Goal: Information Seeking & Learning: Check status

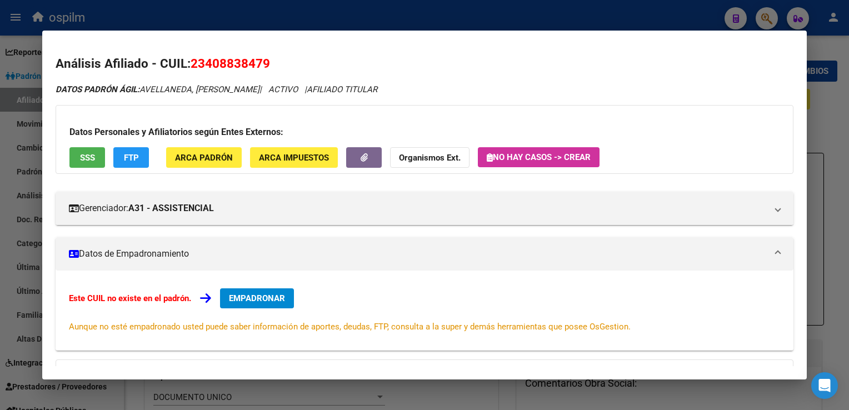
click at [251, 24] on div at bounding box center [424, 205] width 849 height 410
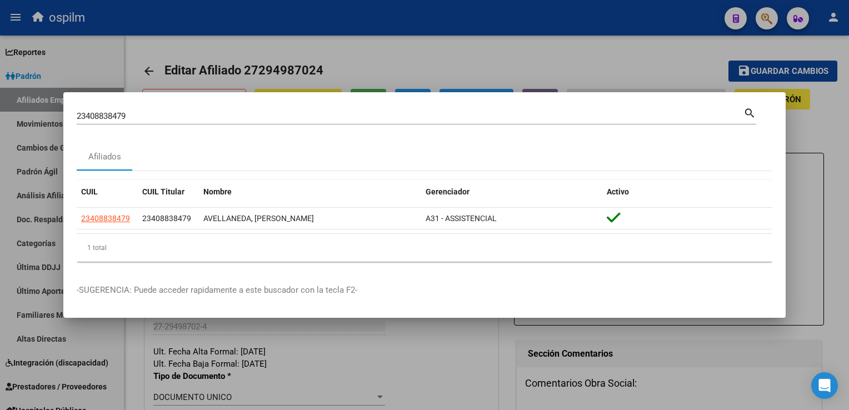
drag, startPoint x: 137, startPoint y: 118, endPoint x: 6, endPoint y: 121, distance: 131.1
click at [6, 121] on div "23408838479 Buscar (apellido, dni, cuil, nro traspaso, cuit, obra social) searc…" at bounding box center [424, 205] width 849 height 410
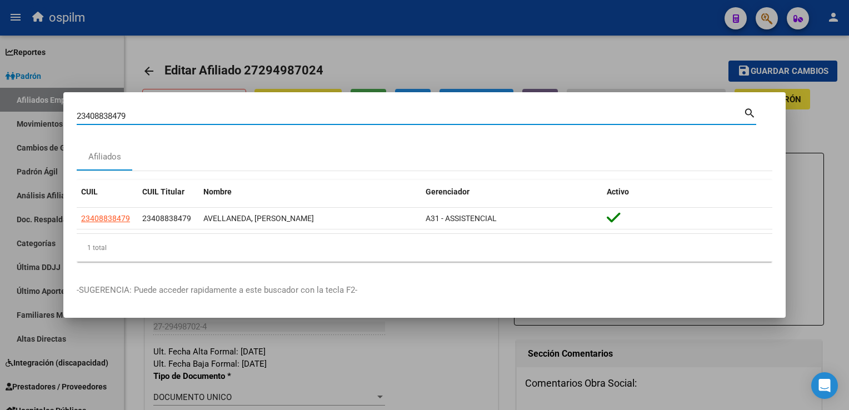
paste input "7558805000"
type input "27558805000"
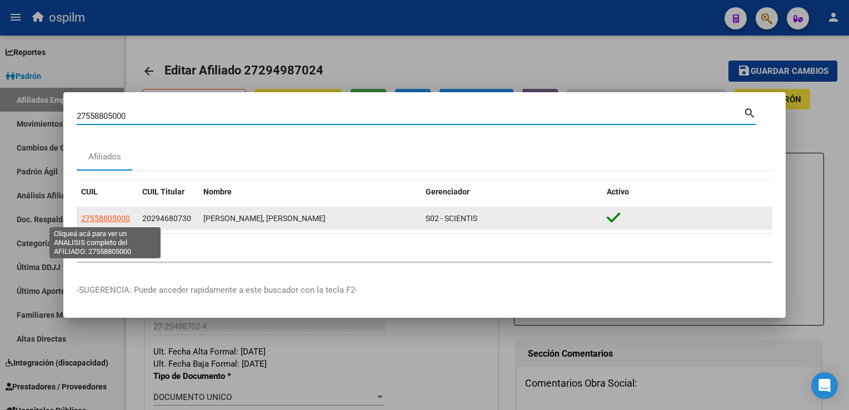
click at [106, 218] on span "27558805000" at bounding box center [105, 218] width 49 height 9
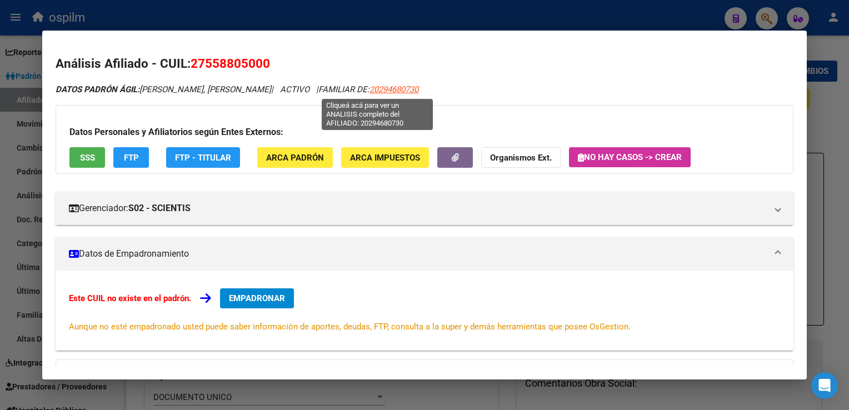
click at [382, 86] on span "20294680730" at bounding box center [393, 89] width 49 height 10
type textarea "20294680730"
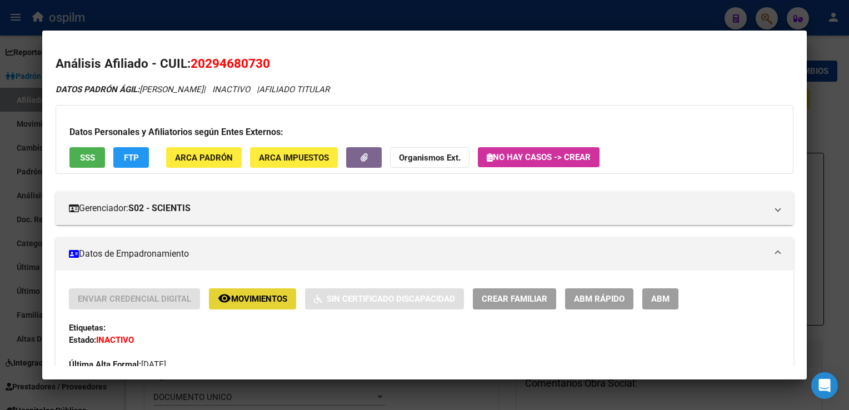
click at [244, 297] on span "Movimientos" at bounding box center [259, 299] width 56 height 10
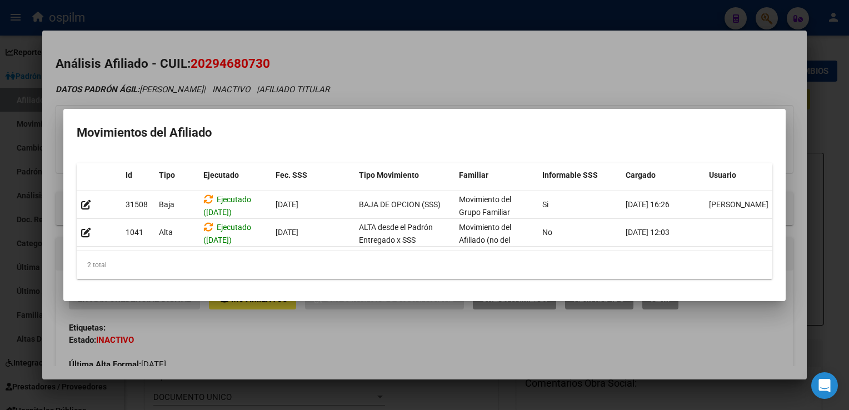
click at [474, 73] on div at bounding box center [424, 205] width 849 height 410
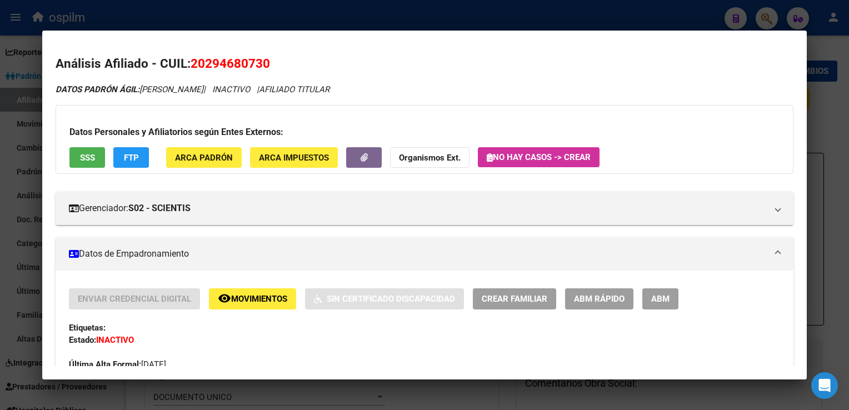
click at [835, 131] on div at bounding box center [424, 205] width 849 height 410
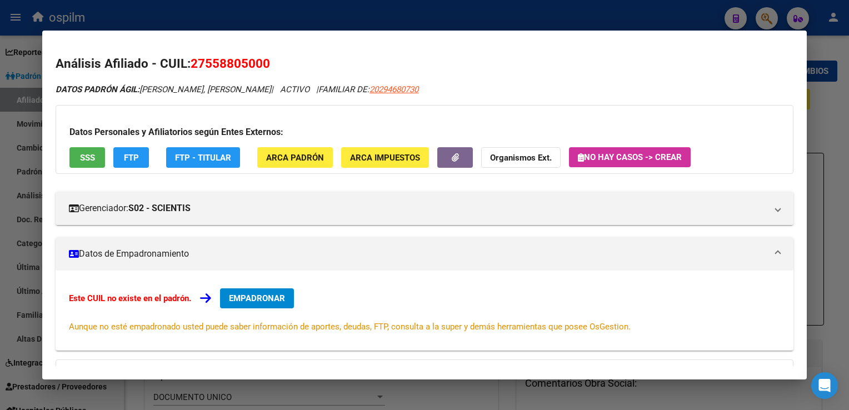
click at [835, 131] on div at bounding box center [424, 205] width 849 height 410
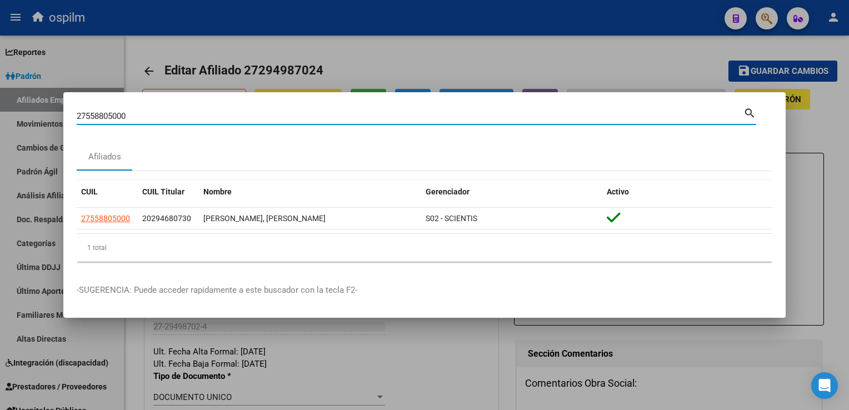
drag, startPoint x: 148, startPoint y: 114, endPoint x: 61, endPoint y: 115, distance: 87.2
click at [61, 115] on div "27558805000 Buscar (apellido, dni, cuil, nro traspaso, cuit, obra social) searc…" at bounding box center [424, 205] width 849 height 410
paste input "0207187705"
type input "20207187705"
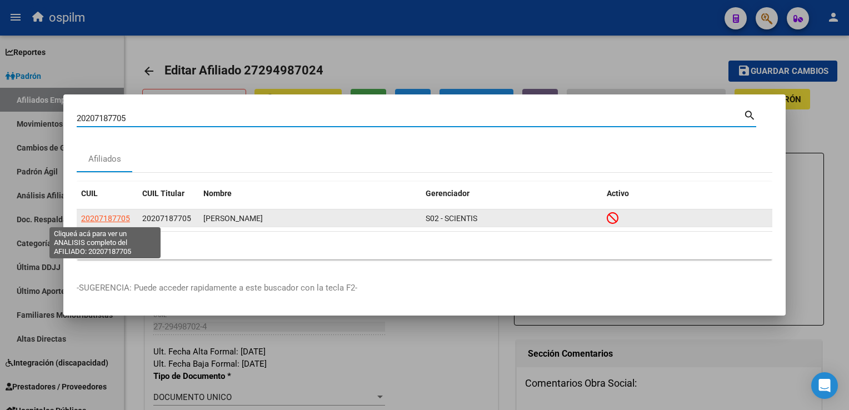
click at [91, 216] on span "20207187705" at bounding box center [105, 218] width 49 height 9
type textarea "20207187705"
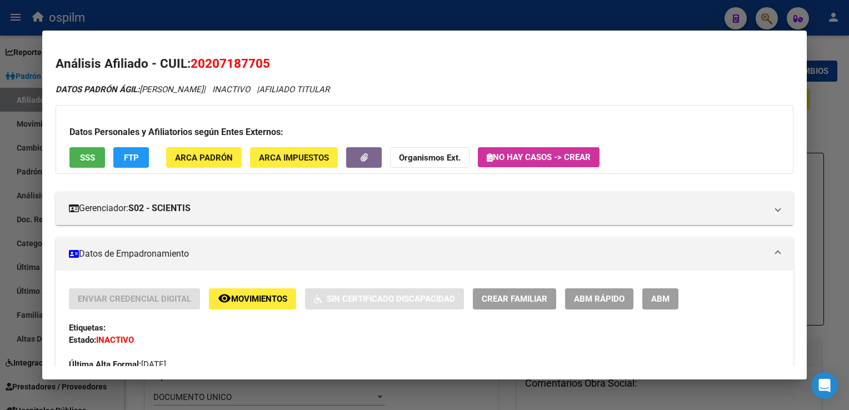
click at [252, 303] on span "Movimientos" at bounding box center [259, 299] width 56 height 10
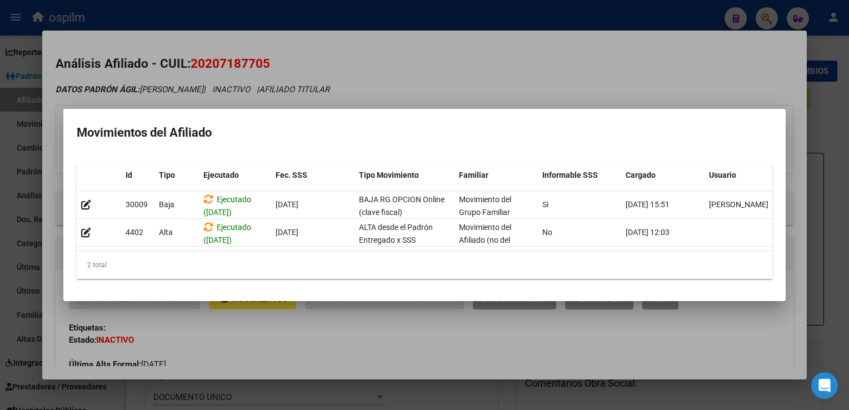
click at [454, 71] on div at bounding box center [424, 205] width 849 height 410
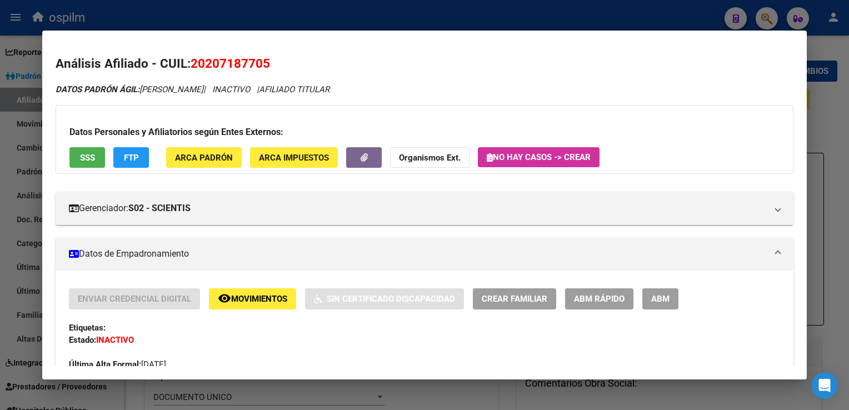
click at [818, 112] on div at bounding box center [424, 205] width 849 height 410
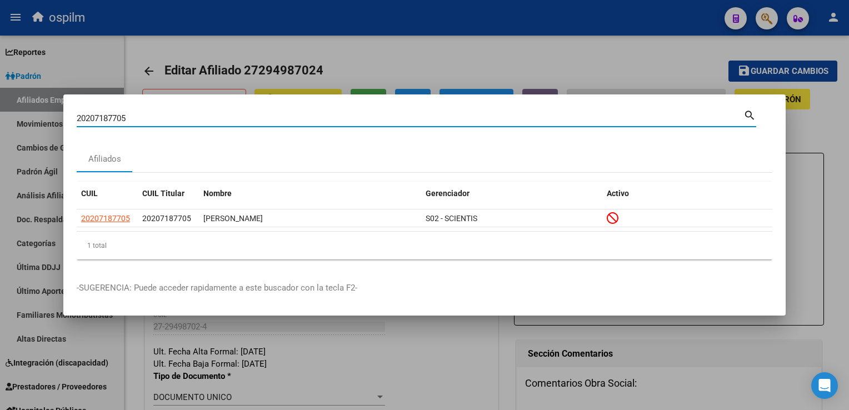
drag, startPoint x: 164, startPoint y: 119, endPoint x: 39, endPoint y: 136, distance: 126.0
click at [4, 141] on div "20207187705 Buscar (apellido, dni, cuil, nro traspaso, cuit, obra social) searc…" at bounding box center [424, 205] width 849 height 410
paste input "353190017"
type input "20353190017"
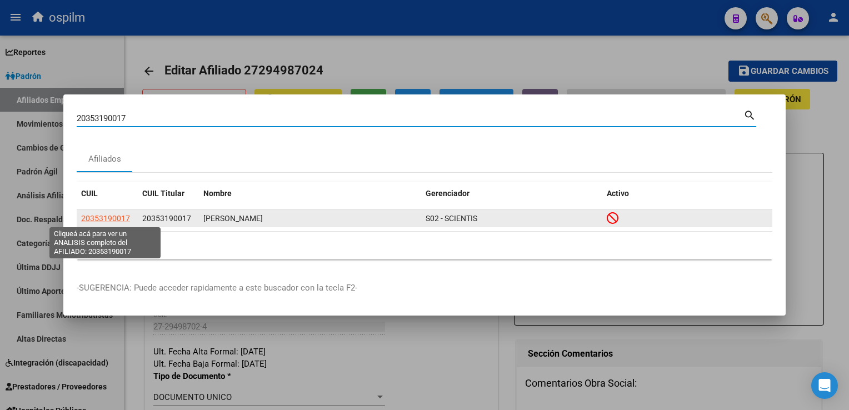
click at [94, 217] on span "20353190017" at bounding box center [105, 218] width 49 height 9
type textarea "20353190017"
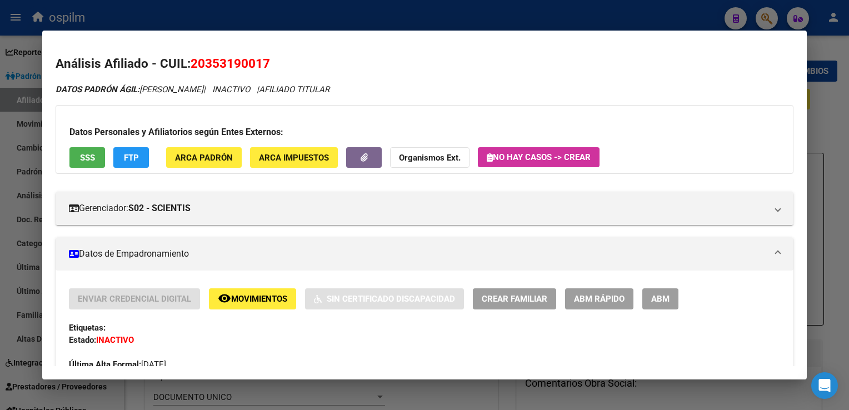
click at [434, 10] on div at bounding box center [424, 205] width 849 height 410
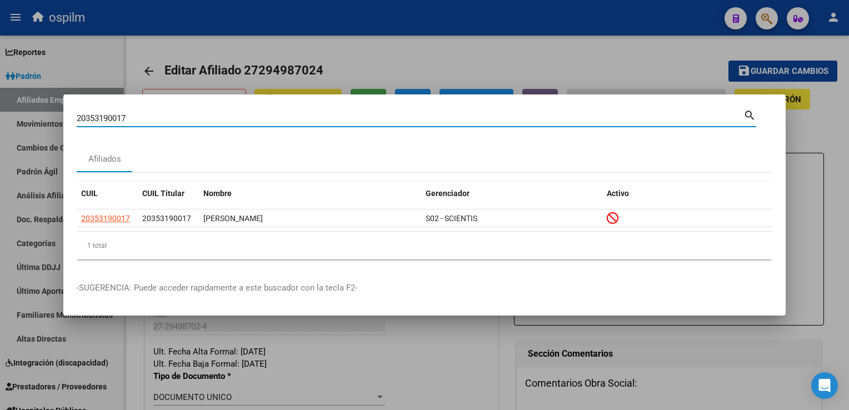
drag, startPoint x: 138, startPoint y: 113, endPoint x: 46, endPoint y: 125, distance: 93.0
click at [46, 125] on div "20353190017 Buscar (apellido, dni, cuil, nro traspaso, cuit, obra social) searc…" at bounding box center [424, 205] width 849 height 410
paste input "7572470666"
type input "27572470666"
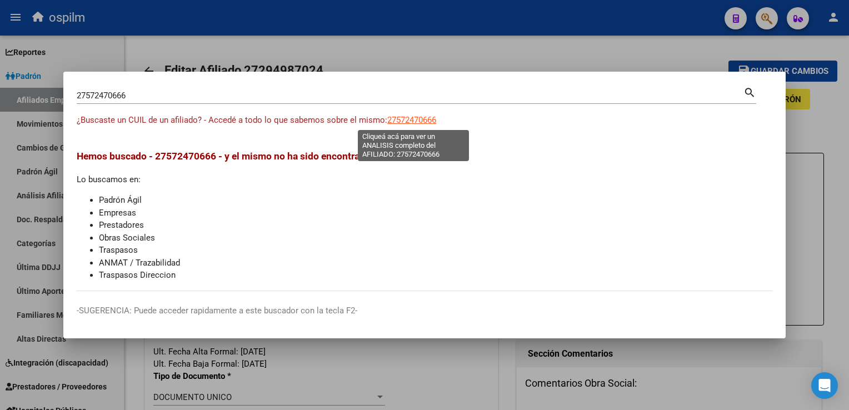
click at [404, 119] on span "27572470666" at bounding box center [411, 120] width 49 height 10
type textarea "27572470666"
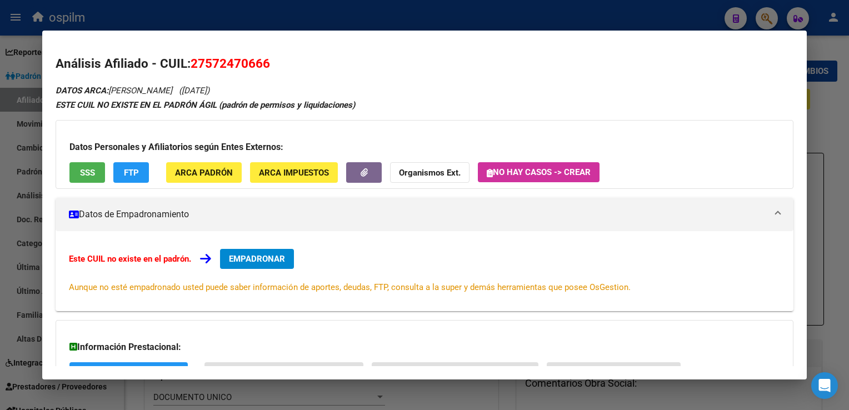
click at [395, 8] on div at bounding box center [424, 205] width 849 height 410
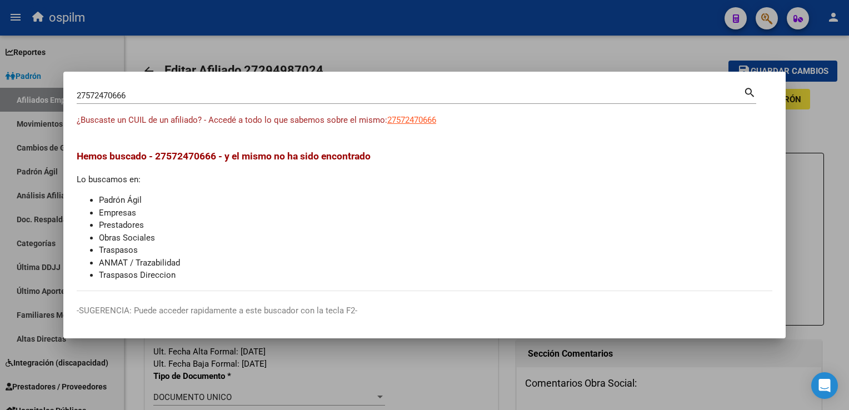
click at [395, 8] on div at bounding box center [424, 205] width 849 height 410
